Goal: Task Accomplishment & Management: Use online tool/utility

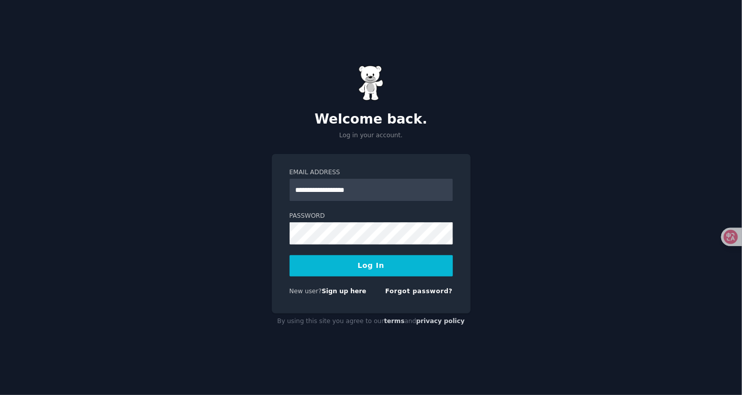
click at [289, 256] on button "Log In" at bounding box center [370, 266] width 163 height 21
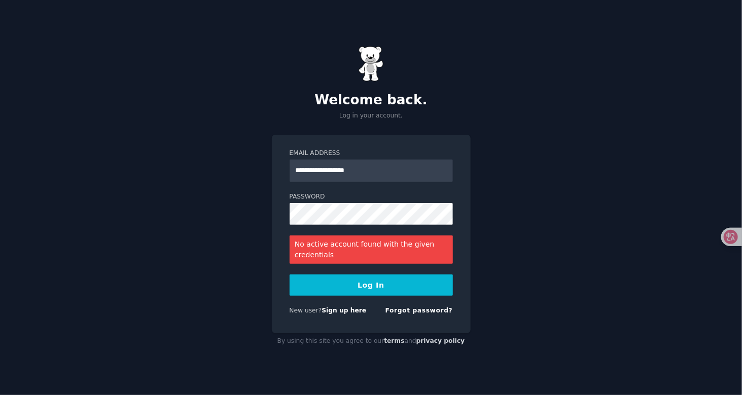
click at [88, 214] on div "**********" at bounding box center [371, 197] width 742 height 395
click at [289, 275] on button "Log In" at bounding box center [370, 285] width 163 height 21
click at [92, 218] on div "**********" at bounding box center [371, 197] width 742 height 395
click at [289, 275] on button "Log In" at bounding box center [370, 285] width 163 height 21
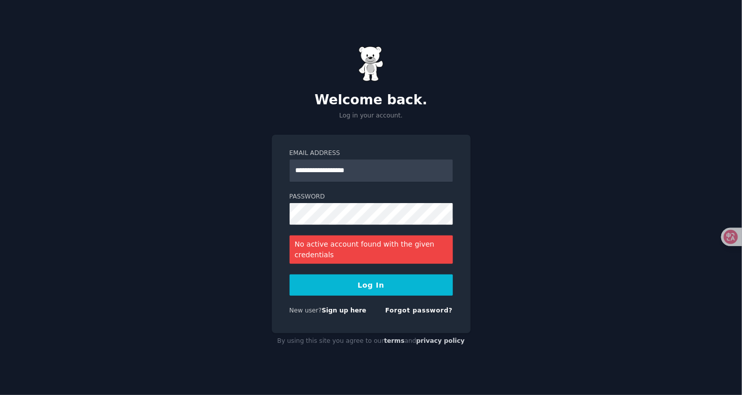
click at [177, 211] on div "**********" at bounding box center [371, 197] width 742 height 395
click at [289, 275] on button "Log In" at bounding box center [370, 285] width 163 height 21
click at [170, 212] on div "**********" at bounding box center [371, 197] width 742 height 395
click at [289, 275] on button "Log In" at bounding box center [370, 285] width 163 height 21
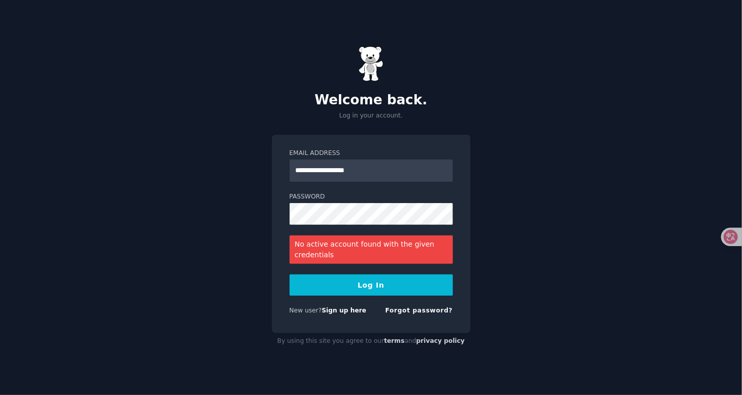
click at [52, 208] on div "**********" at bounding box center [371, 197] width 742 height 395
click at [521, 202] on div "**********" at bounding box center [371, 197] width 742 height 395
click at [416, 311] on link "Forgot password?" at bounding box center [418, 310] width 67 height 7
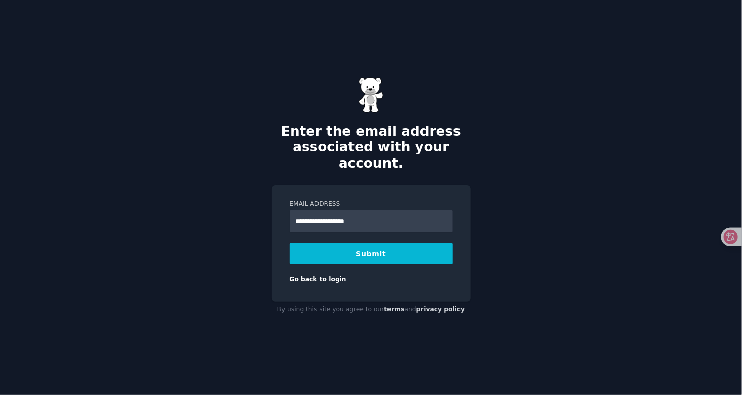
type input "**********"
click at [376, 245] on button "Submit" at bounding box center [370, 253] width 163 height 21
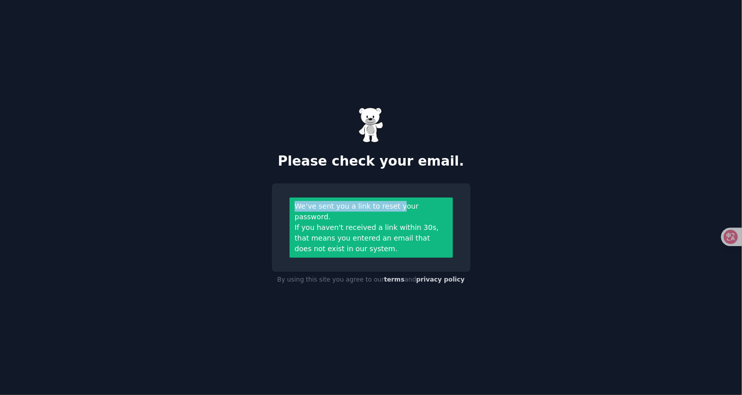
drag, startPoint x: 297, startPoint y: 208, endPoint x: 402, endPoint y: 208, distance: 105.5
click at [402, 208] on div "We’ve sent you a link to reset your password." at bounding box center [371, 211] width 153 height 21
click at [333, 224] on div "If you haven't received a link within 30s, that means you entered an email that…" at bounding box center [371, 239] width 153 height 32
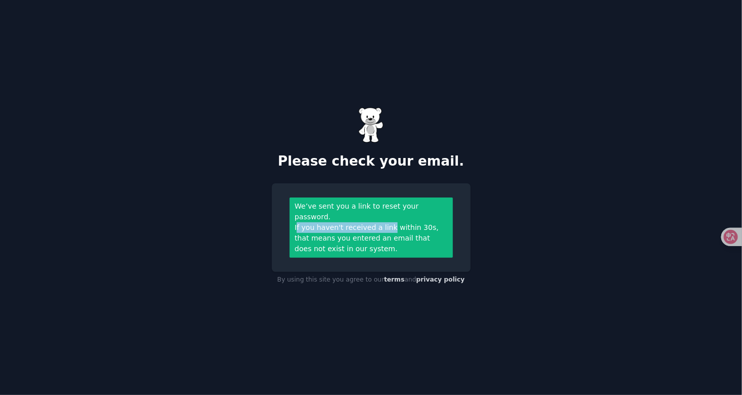
drag, startPoint x: 297, startPoint y: 229, endPoint x: 405, endPoint y: 236, distance: 107.7
click at [392, 228] on div "If you haven't received a link within 30s, that means you entered an email that…" at bounding box center [371, 239] width 153 height 32
click at [429, 248] on div "If you haven't received a link within 30s, that means you entered an email that…" at bounding box center [371, 239] width 153 height 32
drag, startPoint x: 354, startPoint y: 230, endPoint x: 424, endPoint y: 231, distance: 70.0
click at [424, 231] on div "If you haven't received a link within 30s, that means you entered an email that…" at bounding box center [371, 239] width 153 height 32
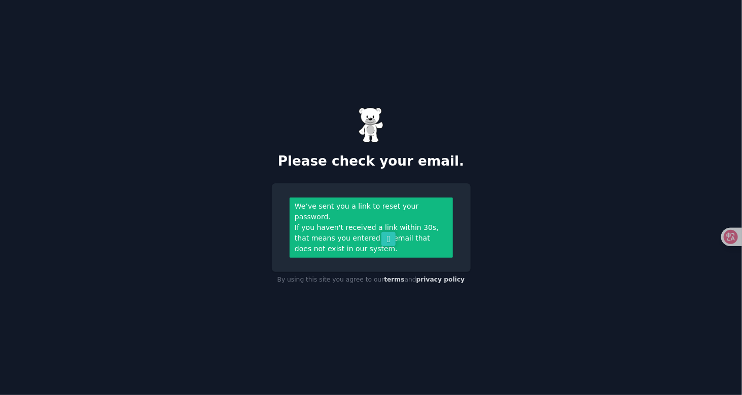
click at [437, 257] on div "We’ve sent you a link to reset your password. If you haven't received a link wi…" at bounding box center [370, 228] width 163 height 60
click at [518, 202] on div "Please check your email. We’ve sent you a link to reset your password. If you h…" at bounding box center [371, 197] width 742 height 395
click at [401, 228] on div "If you haven't received a link within 30s, that means you entered an email that…" at bounding box center [371, 239] width 153 height 32
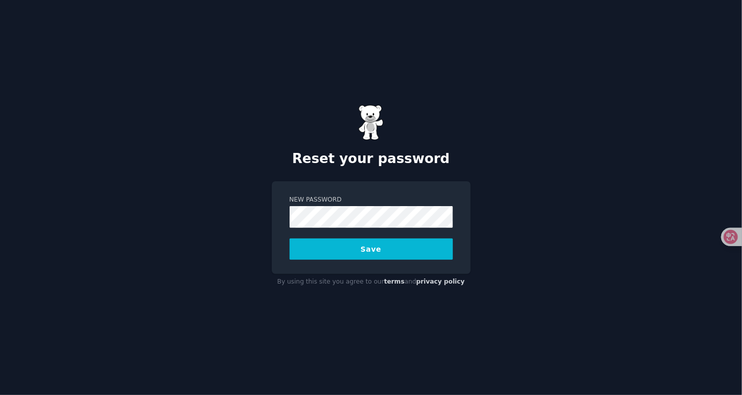
click at [373, 247] on button "Save" at bounding box center [370, 249] width 163 height 21
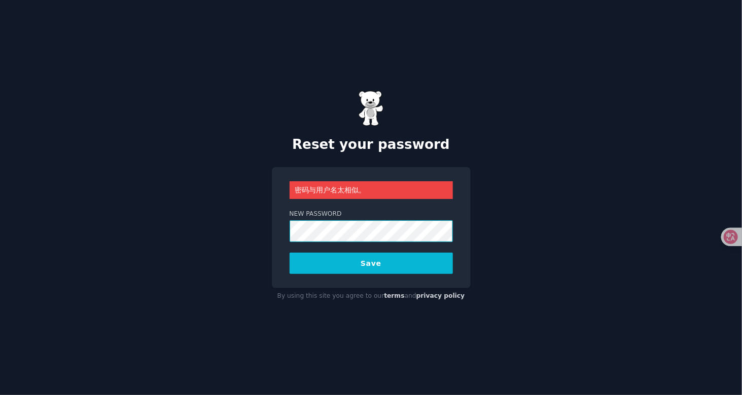
click at [264, 232] on div "Reset your password 密码与用户名太相似。 New Password Save By using this site you agree t…" at bounding box center [371, 197] width 742 height 395
click at [84, 250] on div "Reset your password 密码与用户名太相似。 New Password Save By using this site you agree t…" at bounding box center [371, 197] width 742 height 395
click at [326, 261] on button "Save" at bounding box center [370, 263] width 163 height 21
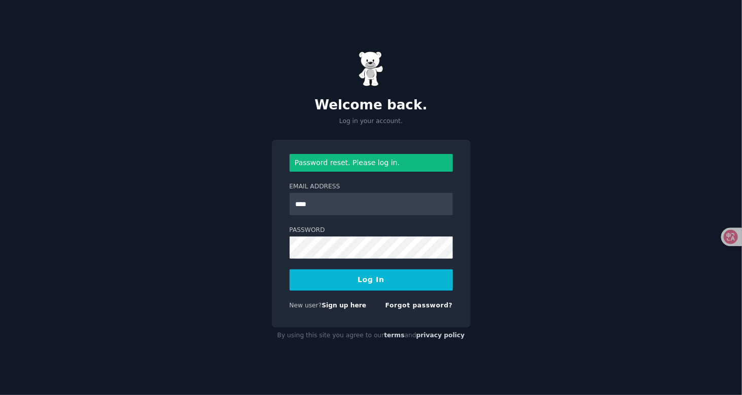
type input "**********"
click at [289, 270] on button "Log In" at bounding box center [370, 280] width 163 height 21
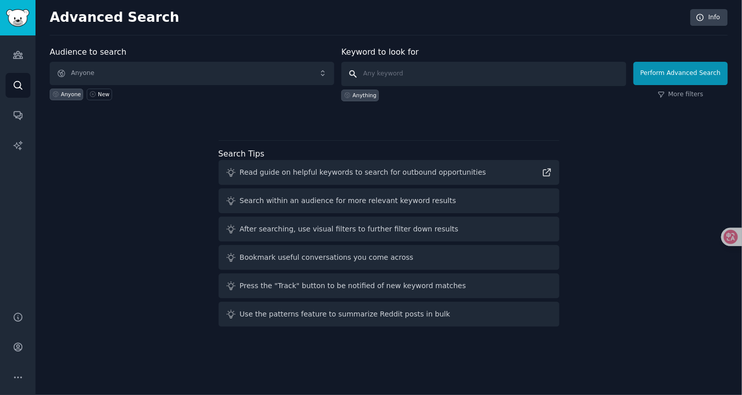
click at [410, 78] on input "text" at bounding box center [483, 74] width 284 height 24
paste input "Collapsible Travel Bowl"
type input "Collapsible Travel Bowl"
click at [674, 75] on button "Perform Advanced Search" at bounding box center [680, 73] width 94 height 23
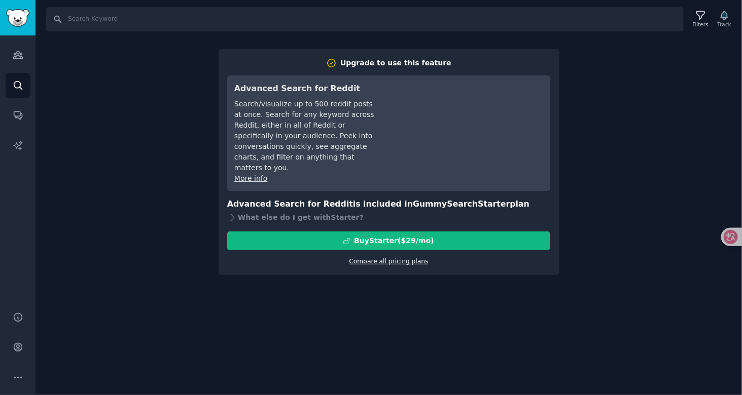
click at [413, 263] on link "Compare all pricing plans" at bounding box center [388, 261] width 79 height 7
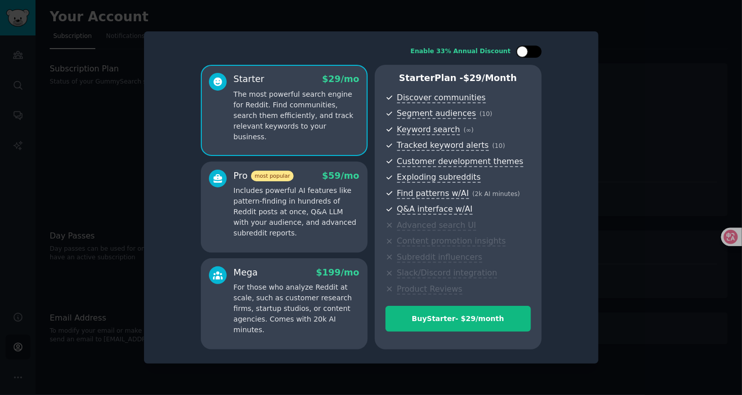
click at [528, 49] on div at bounding box center [528, 52] width 25 height 12
click at [532, 50] on div at bounding box center [535, 51] width 11 height 11
click at [529, 53] on div at bounding box center [528, 52] width 25 height 12
click at [531, 55] on div at bounding box center [528, 52] width 25 height 12
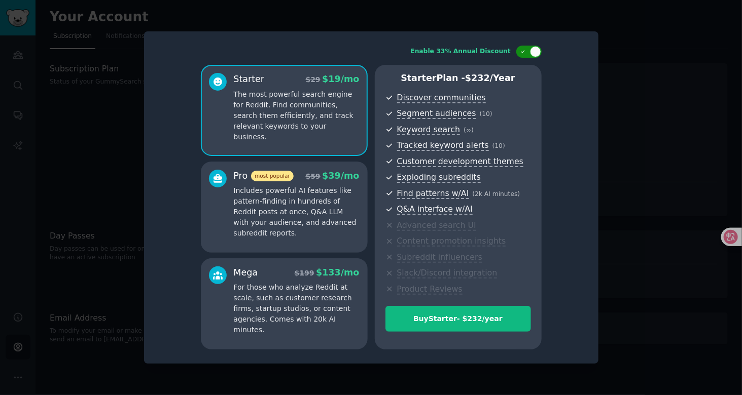
click at [519, 50] on div at bounding box center [528, 52] width 25 height 12
checkbox input "false"
click at [634, 108] on div at bounding box center [371, 197] width 742 height 395
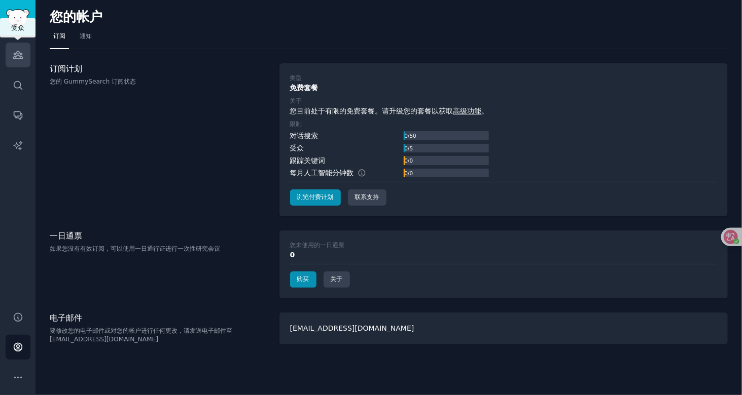
click at [21, 65] on link "Audiences" at bounding box center [18, 55] width 25 height 25
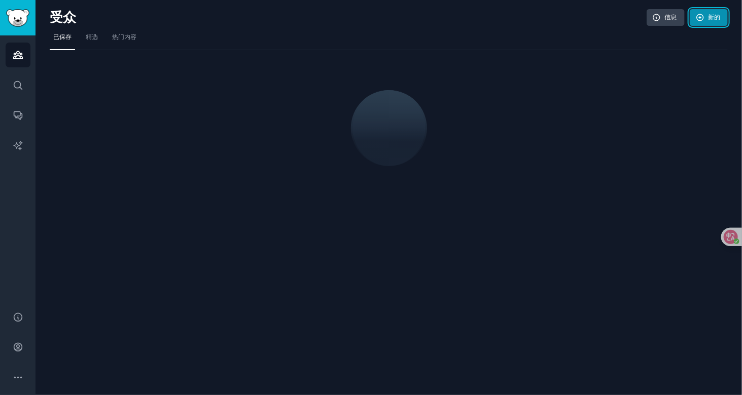
click at [706, 18] on link "新的" at bounding box center [708, 17] width 38 height 17
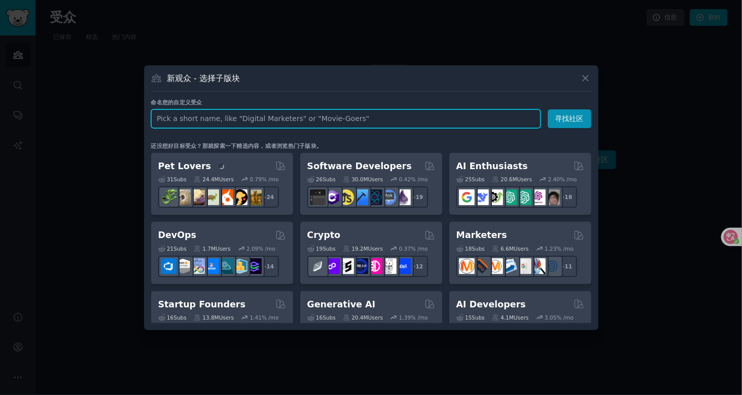
click at [231, 117] on input "text" at bounding box center [345, 119] width 389 height 19
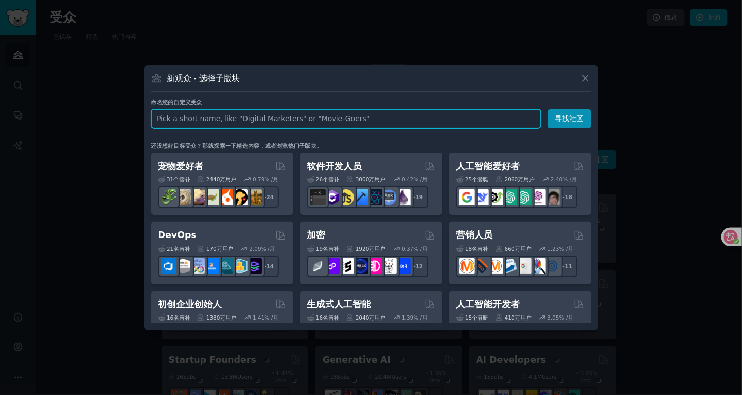
paste input "Collapsible Travel Bowl"
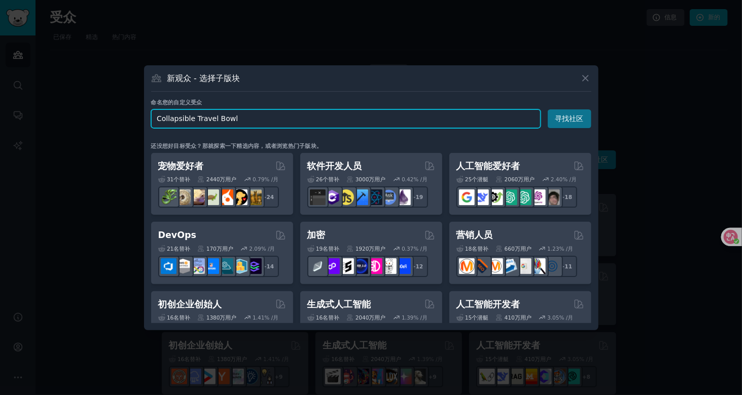
type input "Collapsible Travel Bowl"
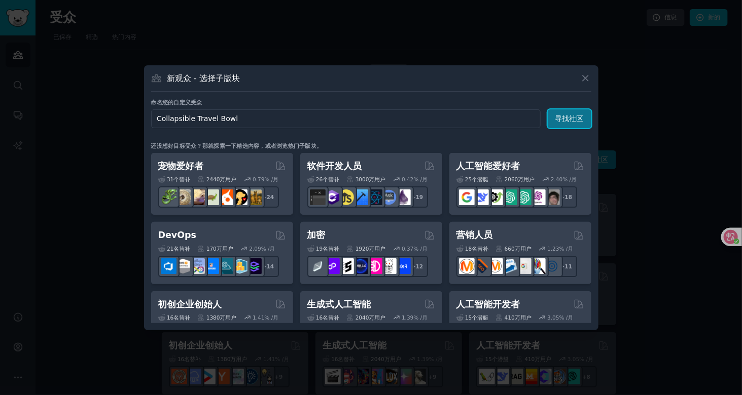
click at [580, 119] on font "寻找社区" at bounding box center [569, 119] width 28 height 8
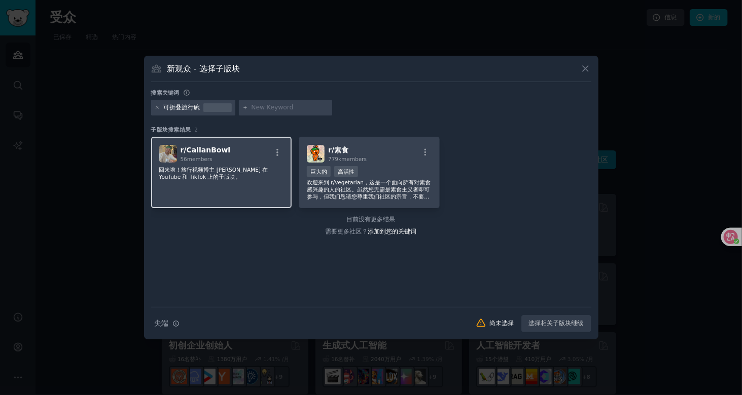
click at [221, 171] on font "回来啦！旅行视频博主 CallanBowl 在 YouTube 和 TikTok 上的子版块。" at bounding box center [213, 173] width 109 height 13
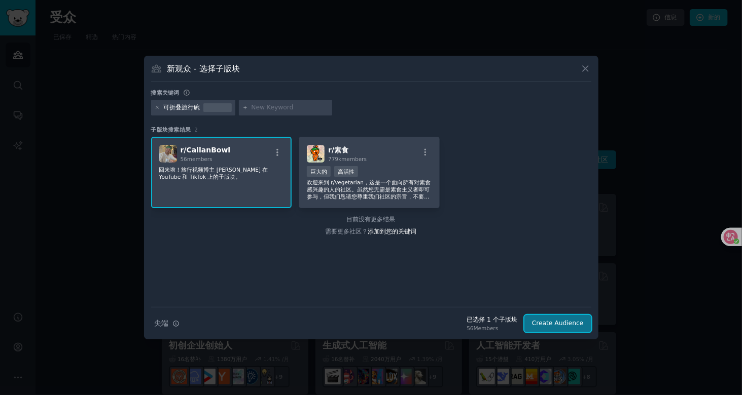
click at [569, 325] on button "Create Audience" at bounding box center [557, 323] width 67 height 17
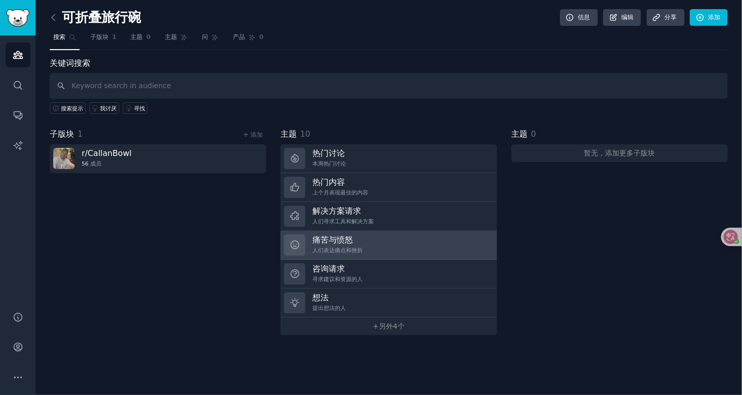
click at [392, 244] on link "痛苦与愤怒 人们表达痛点和挫折" at bounding box center [388, 245] width 216 height 29
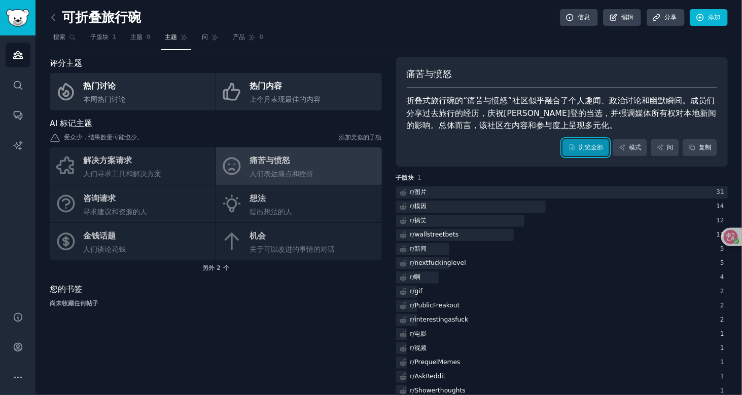
click at [591, 144] on font "浏览全部" at bounding box center [591, 147] width 24 height 7
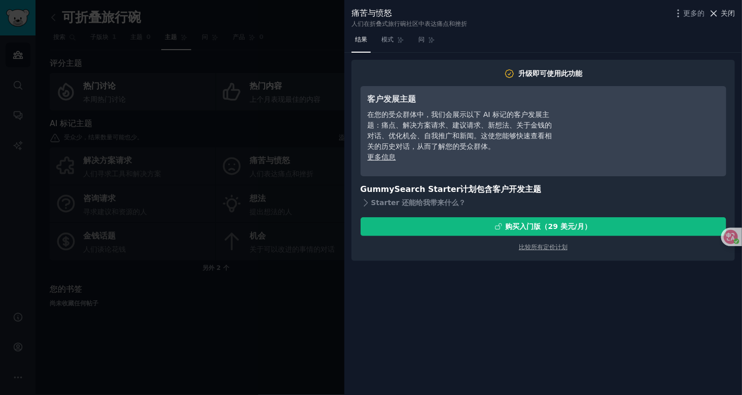
click at [727, 13] on font "关闭" at bounding box center [727, 13] width 14 height 8
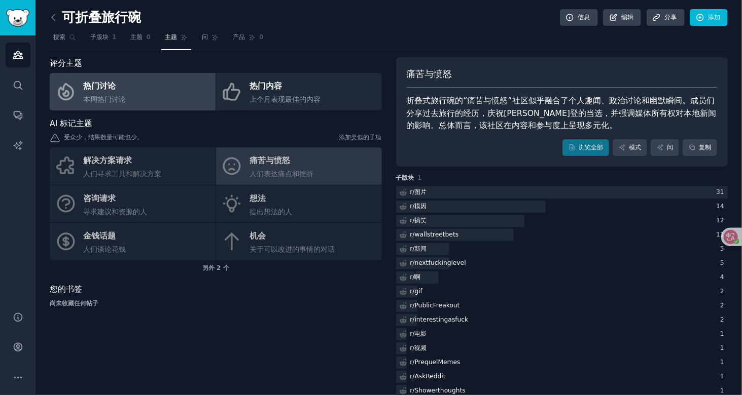
click at [107, 96] on font "本周热门讨论" at bounding box center [105, 99] width 43 height 8
